Goal: Information Seeking & Learning: Find specific fact

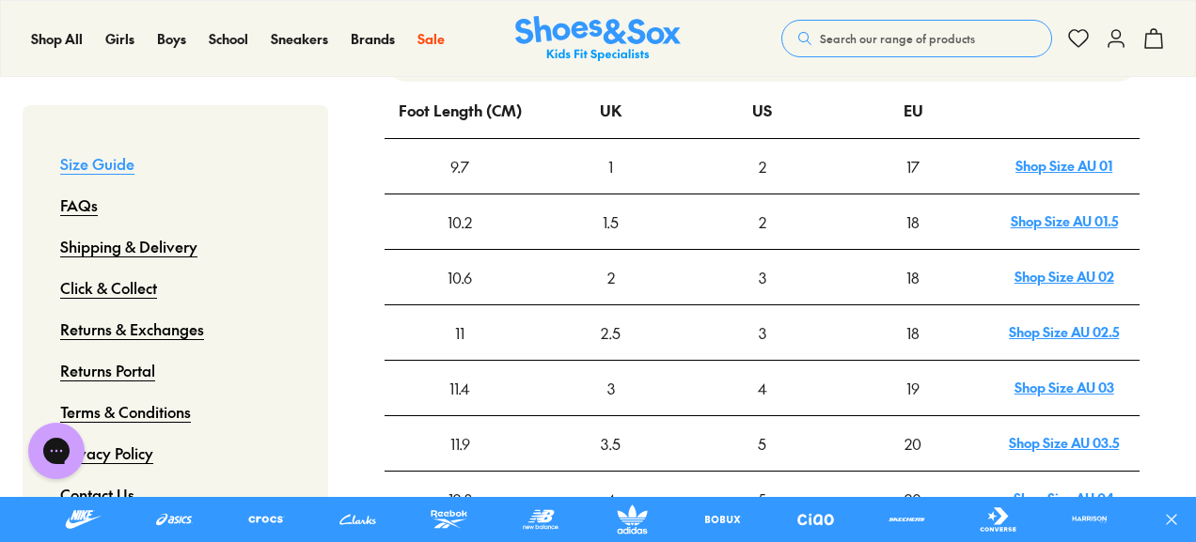
scroll to position [658, 0]
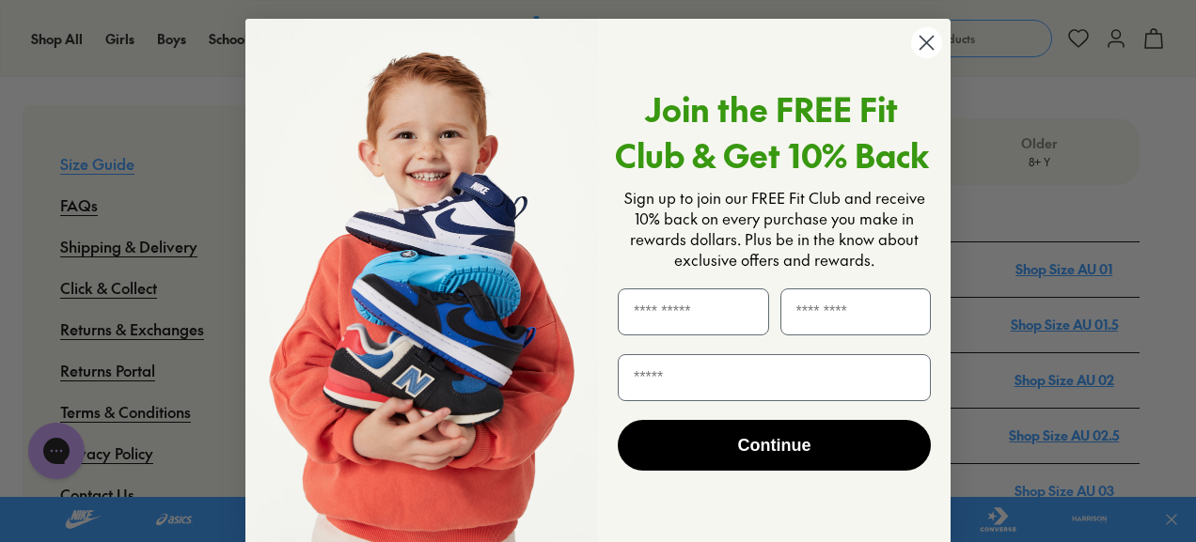
click at [923, 45] on circle "Close dialog" at bounding box center [926, 42] width 31 height 31
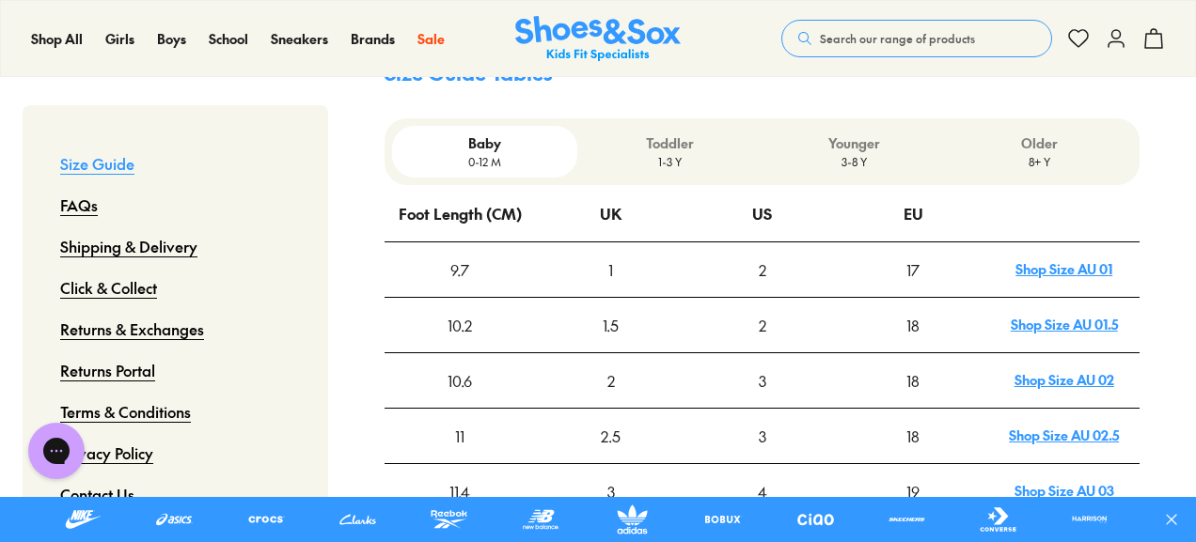
click at [868, 153] on p "3-8 Y" at bounding box center [855, 161] width 170 height 17
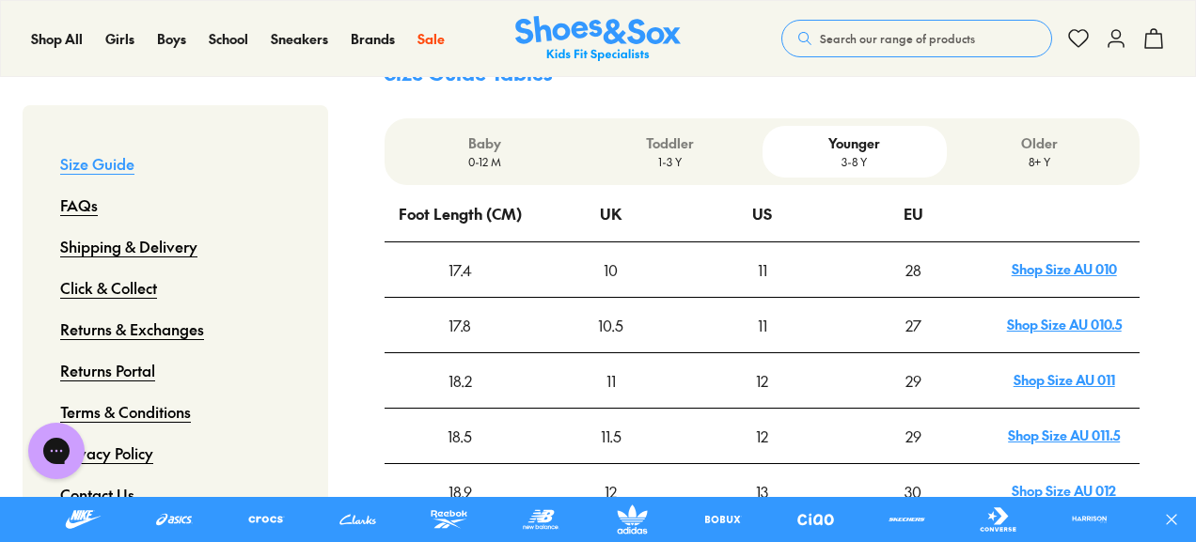
click at [1017, 153] on p "8+ Y" at bounding box center [1039, 161] width 170 height 17
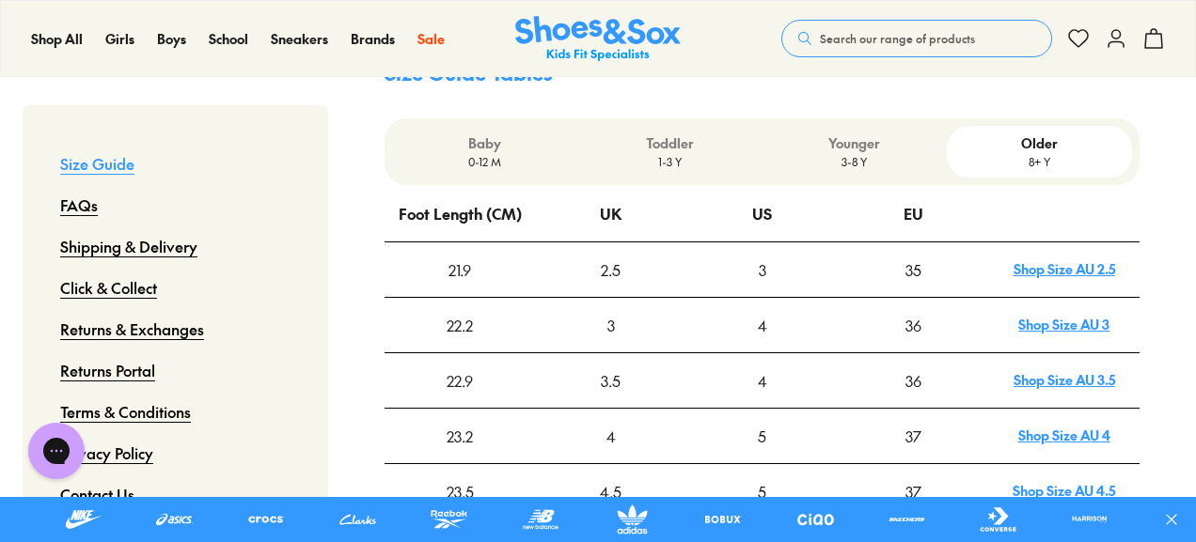
click at [861, 126] on div "Younger 3-8 Y" at bounding box center [854, 152] width 185 height 52
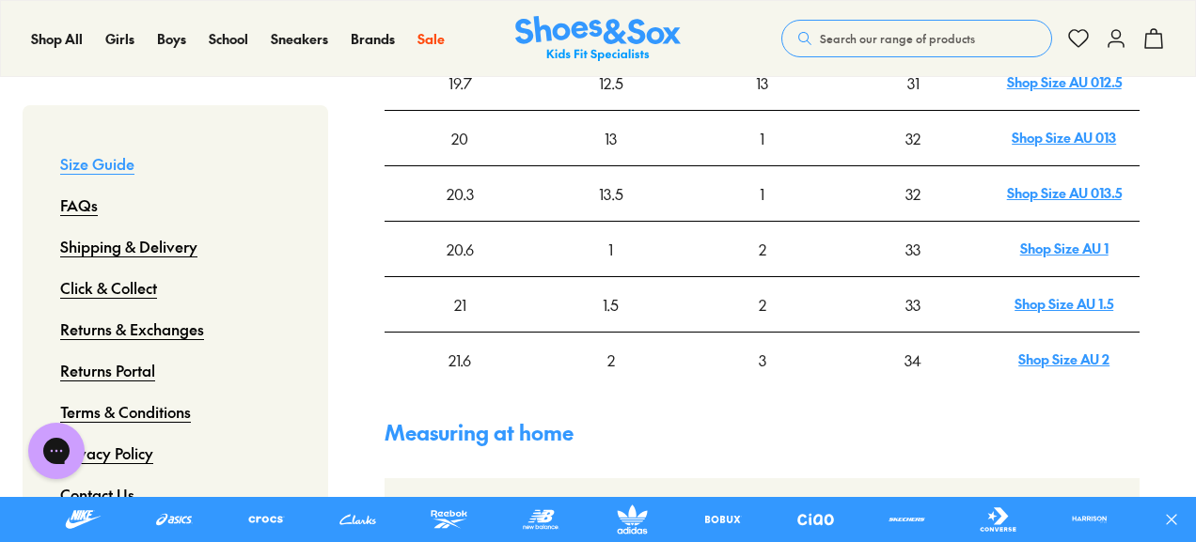
scroll to position [1128, 0]
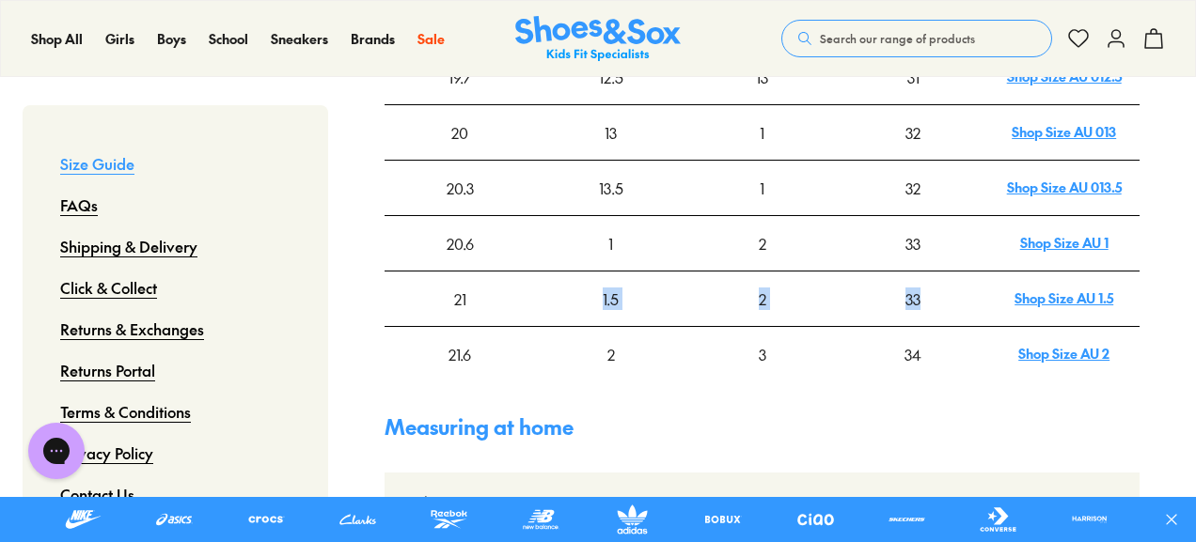
drag, startPoint x: 598, startPoint y: 234, endPoint x: 924, endPoint y: 234, distance: 326.2
click at [924, 271] on tr "21 1.5 2 33 Shop Size AU 1.5" at bounding box center [762, 298] width 755 height 55
click at [923, 273] on div "33" at bounding box center [913, 299] width 149 height 53
drag, startPoint x: 919, startPoint y: 234, endPoint x: 602, endPoint y: 238, distance: 317.8
click at [602, 271] on tr "21 1.5 2 33 Shop Size AU 1.5" at bounding box center [762, 298] width 755 height 55
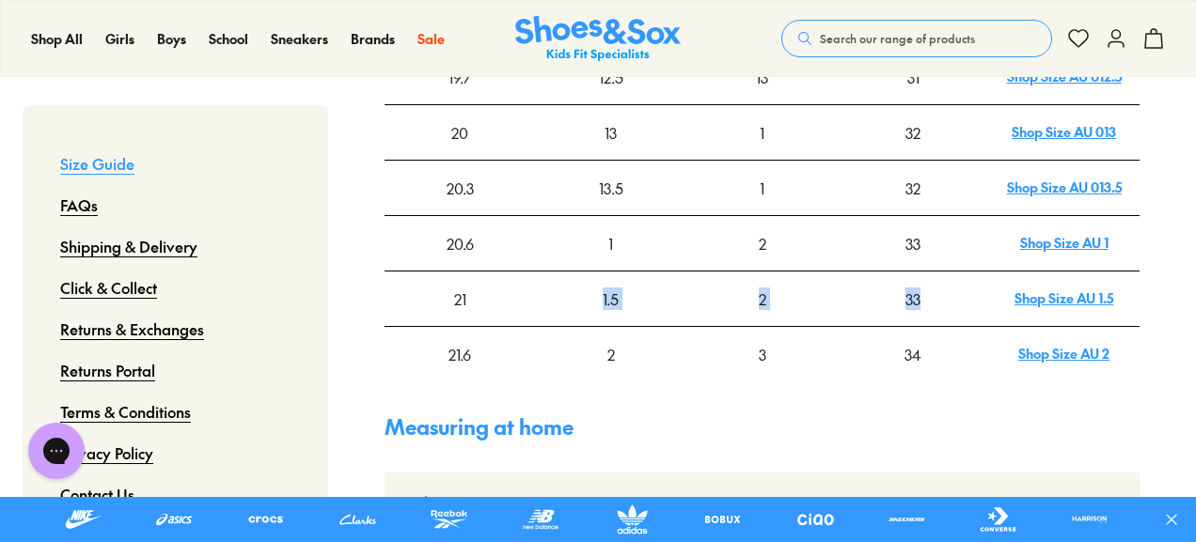
click at [602, 273] on div "1.5" at bounding box center [611, 299] width 149 height 53
drag, startPoint x: 602, startPoint y: 233, endPoint x: 920, endPoint y: 239, distance: 318.8
click at [920, 271] on tr "21 1.5 2 33 Shop Size AU 1.5" at bounding box center [762, 298] width 755 height 55
click at [916, 273] on div "33" at bounding box center [913, 299] width 149 height 53
drag, startPoint x: 756, startPoint y: 234, endPoint x: 767, endPoint y: 236, distance: 11.4
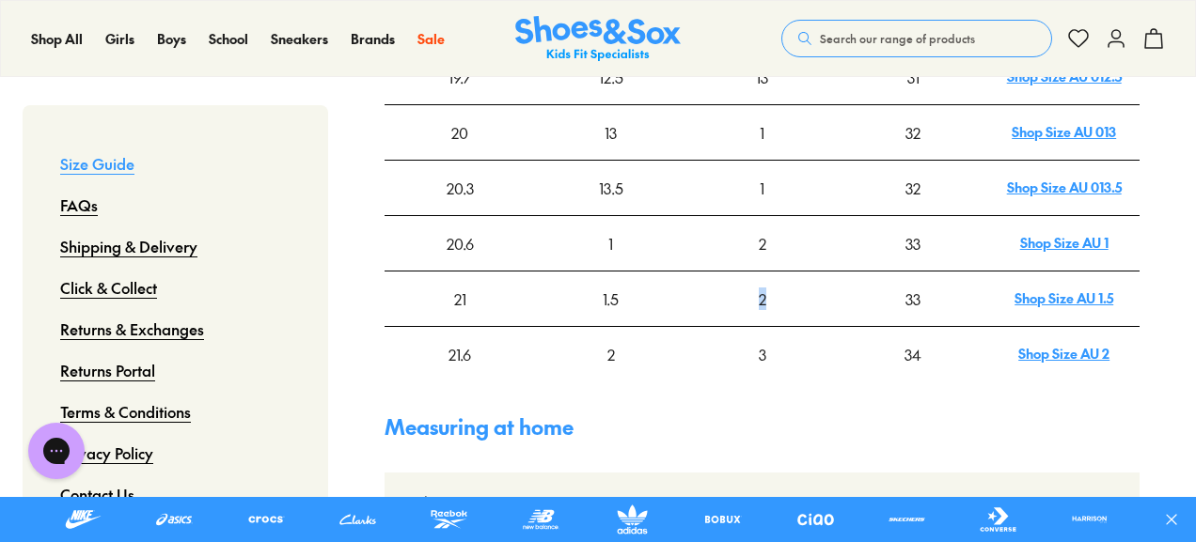
click at [767, 273] on div "2" at bounding box center [761, 299] width 149 height 53
click at [771, 273] on div "2" at bounding box center [761, 299] width 149 height 53
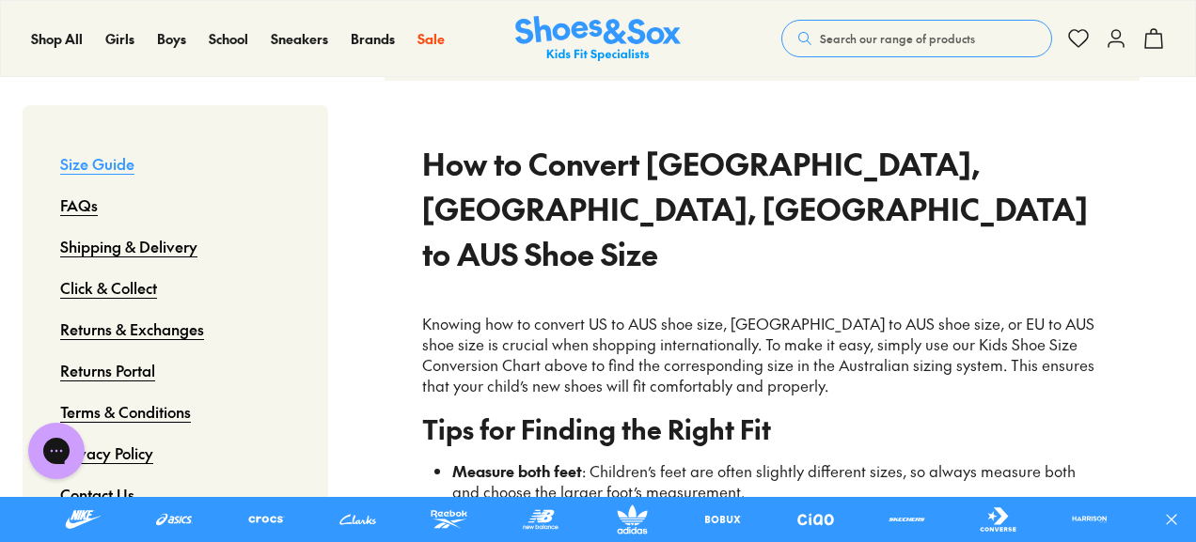
scroll to position [1786, 0]
